Goal: Task Accomplishment & Management: Manage account settings

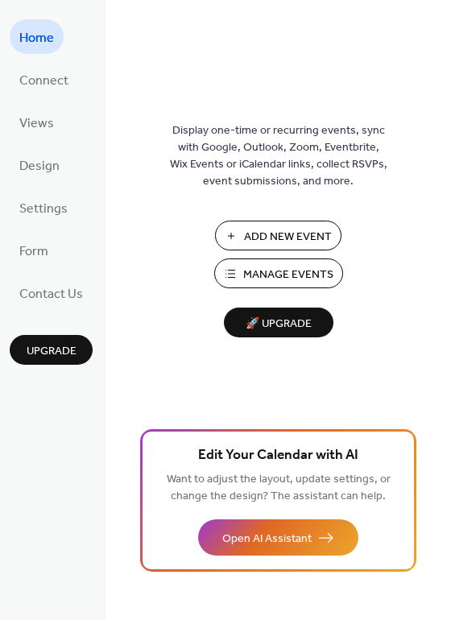
click at [303, 274] on span "Manage Events" at bounding box center [288, 274] width 90 height 17
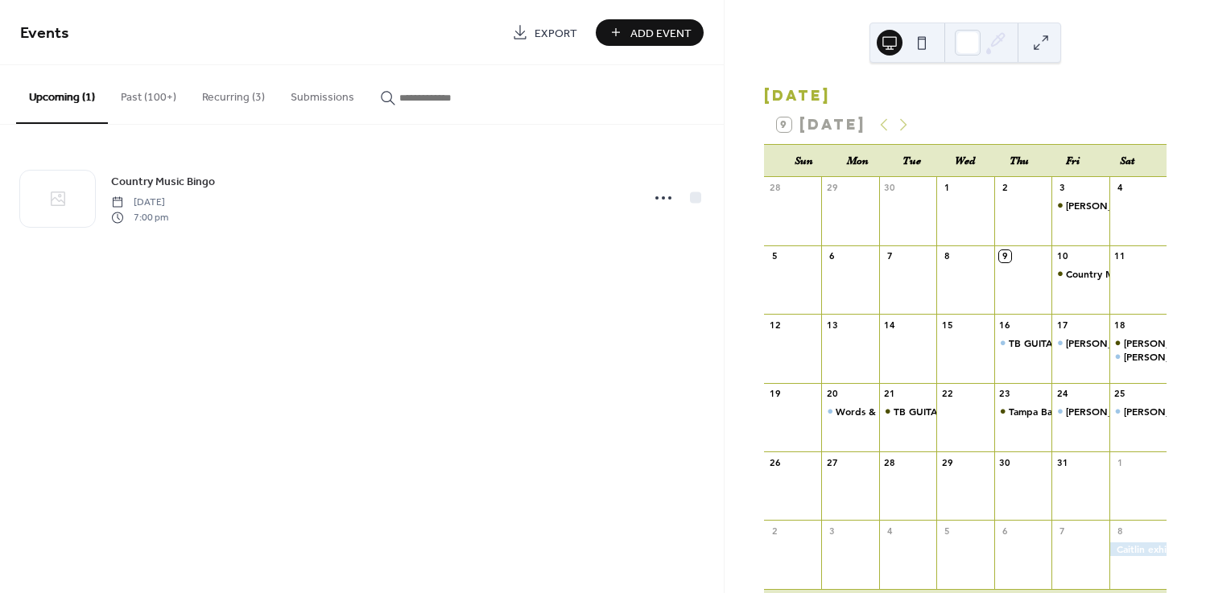
click at [250, 100] on button "Recurring (3)" at bounding box center [233, 93] width 89 height 57
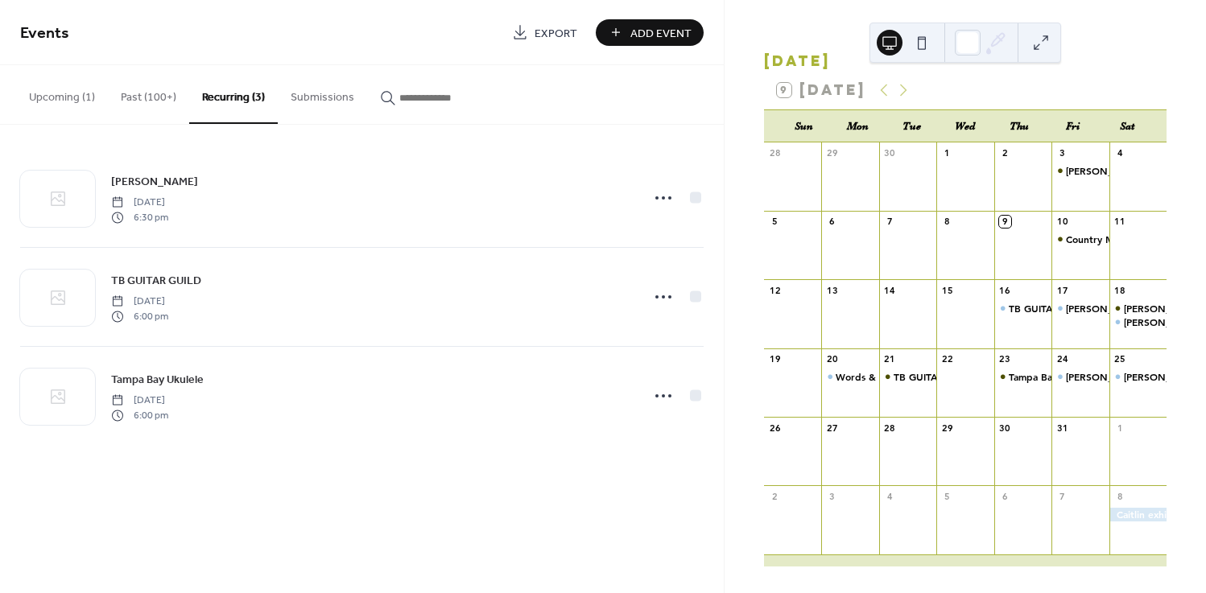
scroll to position [44, 0]
